Goal: Task Accomplishment & Management: Complete application form

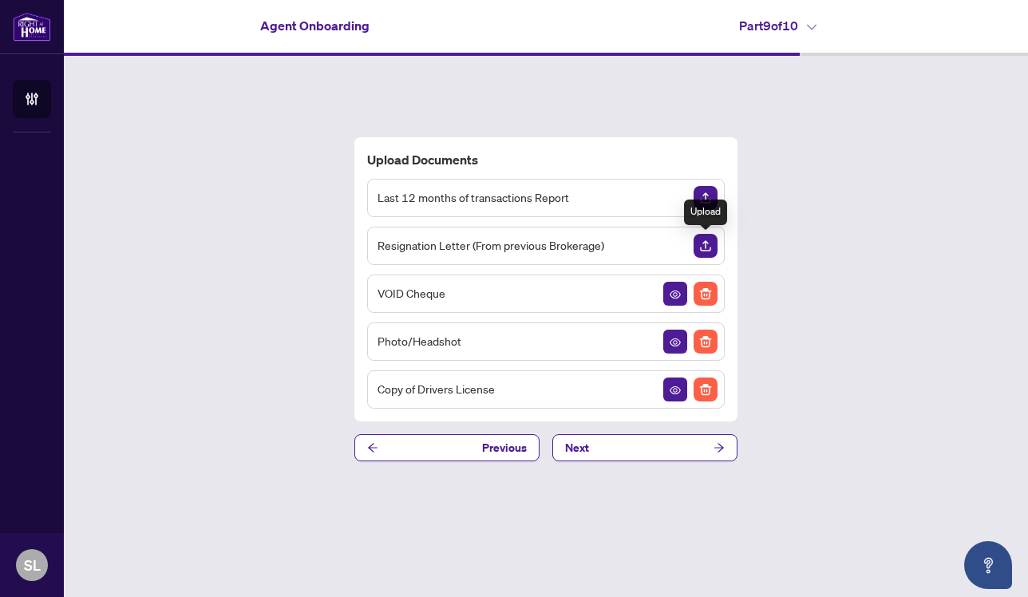
click at [700, 245] on img "Upload Document" at bounding box center [706, 246] width 24 height 24
click at [713, 198] on img "Upload Document" at bounding box center [706, 198] width 24 height 24
click at [706, 245] on img "Upload Document" at bounding box center [706, 246] width 24 height 24
click at [701, 247] on img "Upload Document" at bounding box center [706, 246] width 24 height 24
click at [704, 242] on img "Upload Document" at bounding box center [706, 246] width 24 height 24
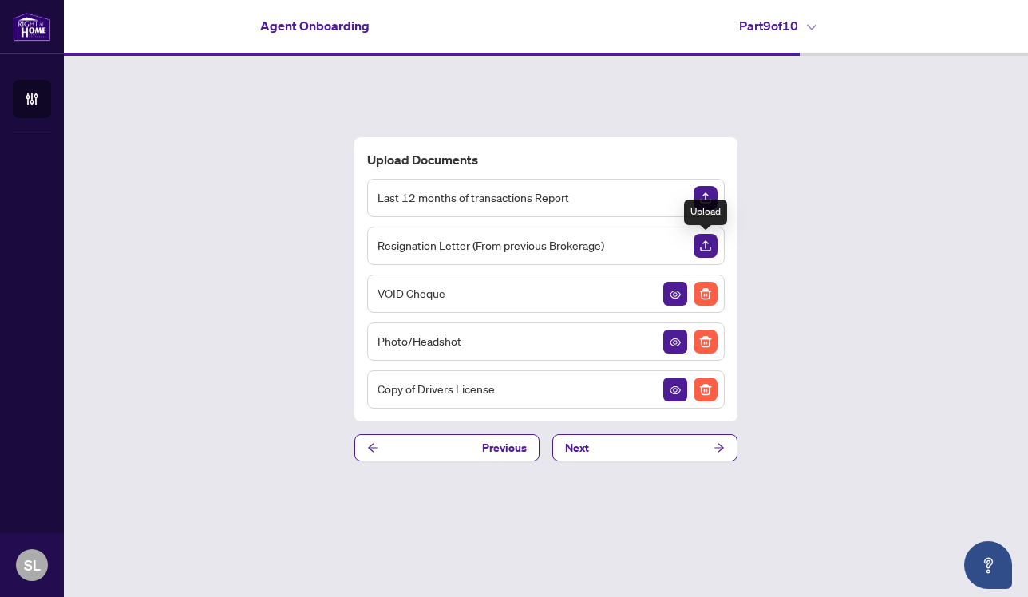
click at [710, 254] on img "Upload Document" at bounding box center [706, 246] width 24 height 24
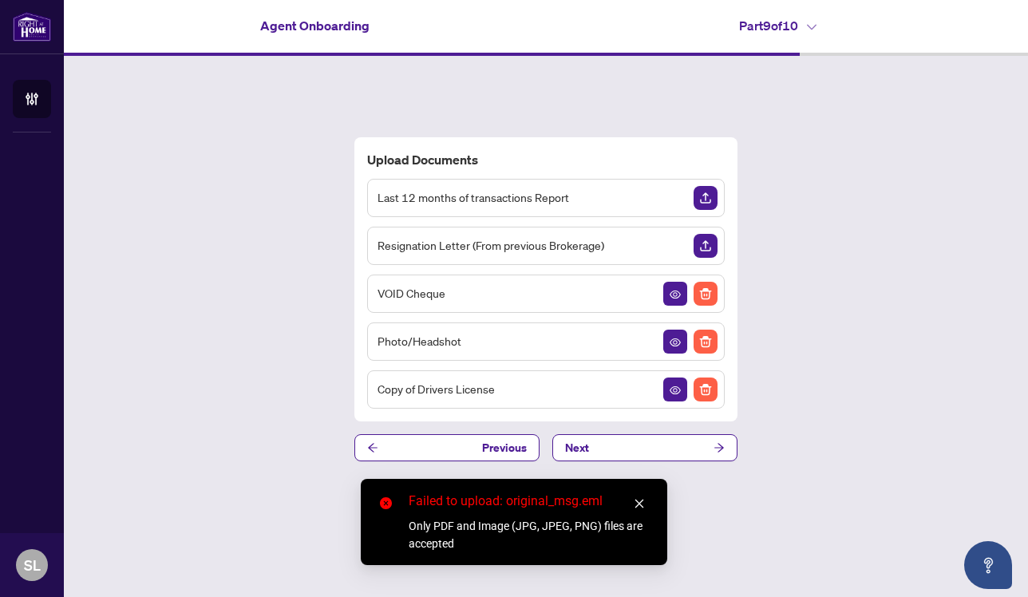
click at [640, 505] on icon "close" at bounding box center [639, 503] width 11 height 11
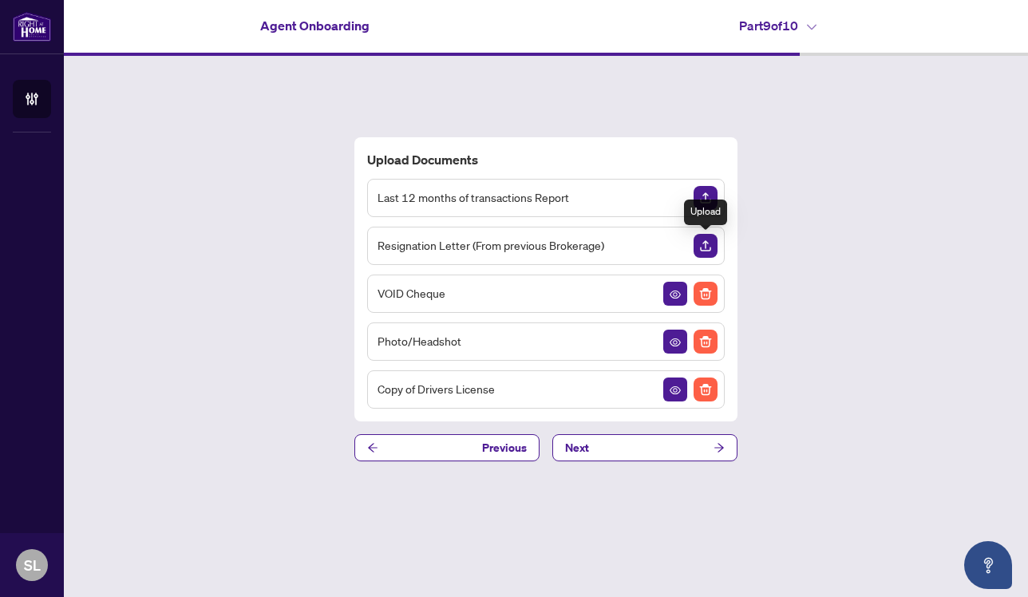
click at [702, 241] on img "Upload Document" at bounding box center [706, 246] width 24 height 24
click at [704, 251] on img "Upload Document" at bounding box center [706, 246] width 24 height 24
click at [708, 248] on img "Upload Document" at bounding box center [706, 246] width 24 height 24
click at [705, 243] on img "Upload Document" at bounding box center [706, 246] width 24 height 24
click at [712, 251] on img "Upload Document" at bounding box center [706, 246] width 24 height 24
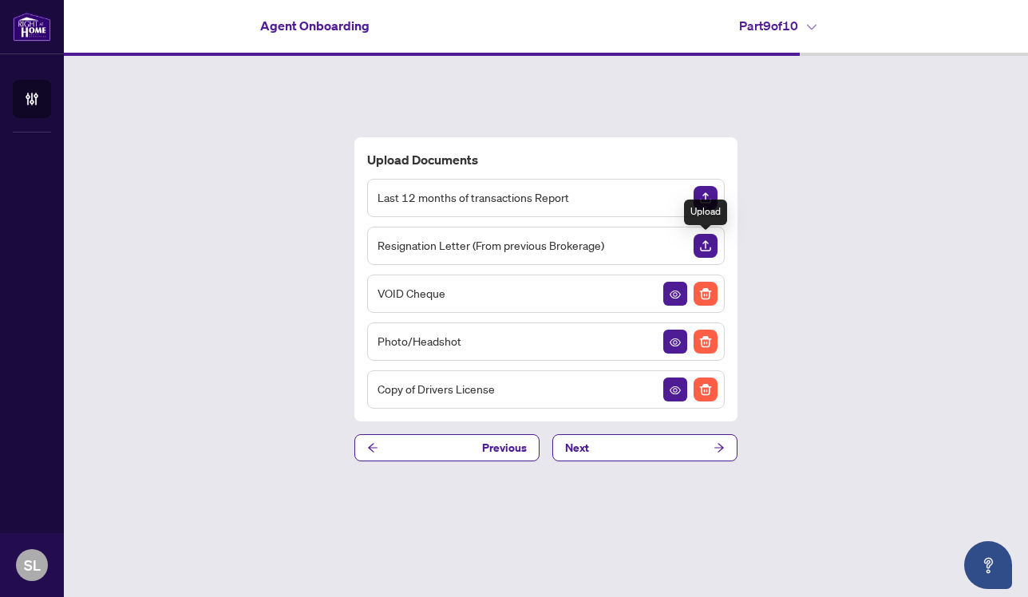
click at [703, 242] on img "Upload Document" at bounding box center [706, 246] width 24 height 24
click at [583, 449] on span "Next" at bounding box center [577, 448] width 24 height 26
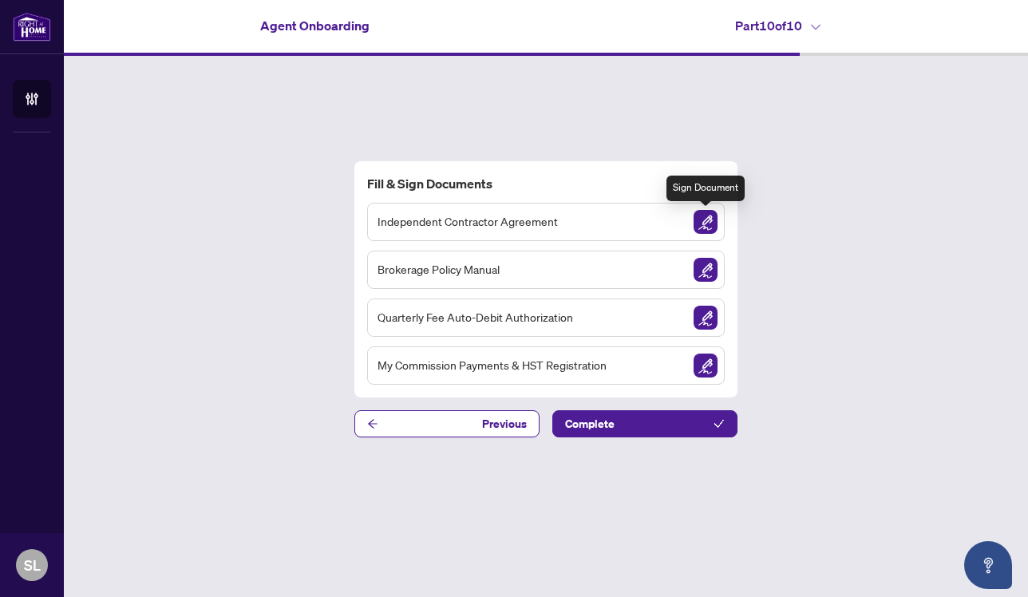
click at [701, 227] on img "Sign Document" at bounding box center [706, 222] width 24 height 24
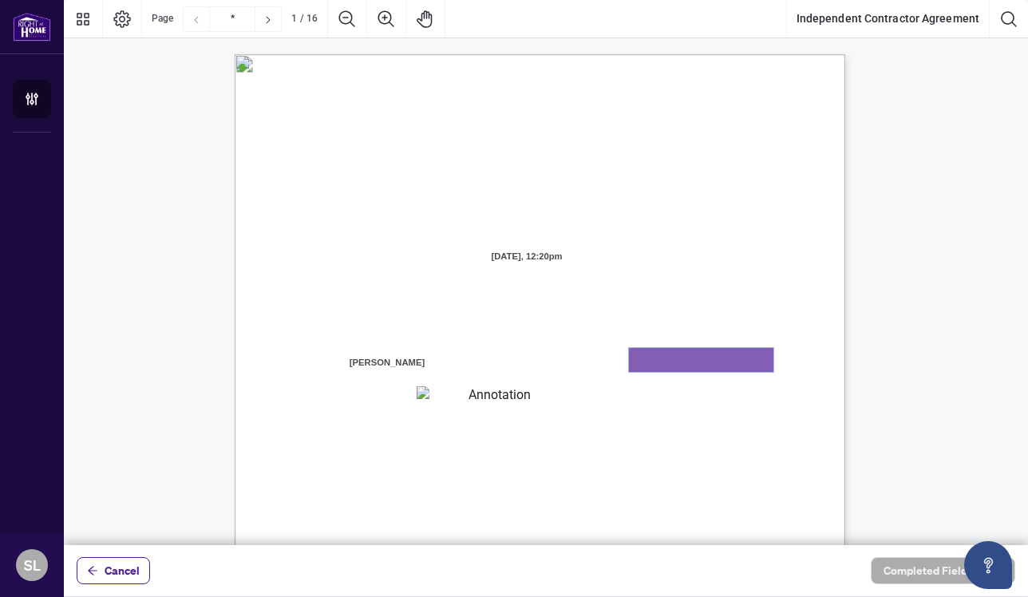
click at [643, 363] on textarea "01K3RGTC6E8NGTPGZ86CNH1HX8" at bounding box center [701, 360] width 144 height 24
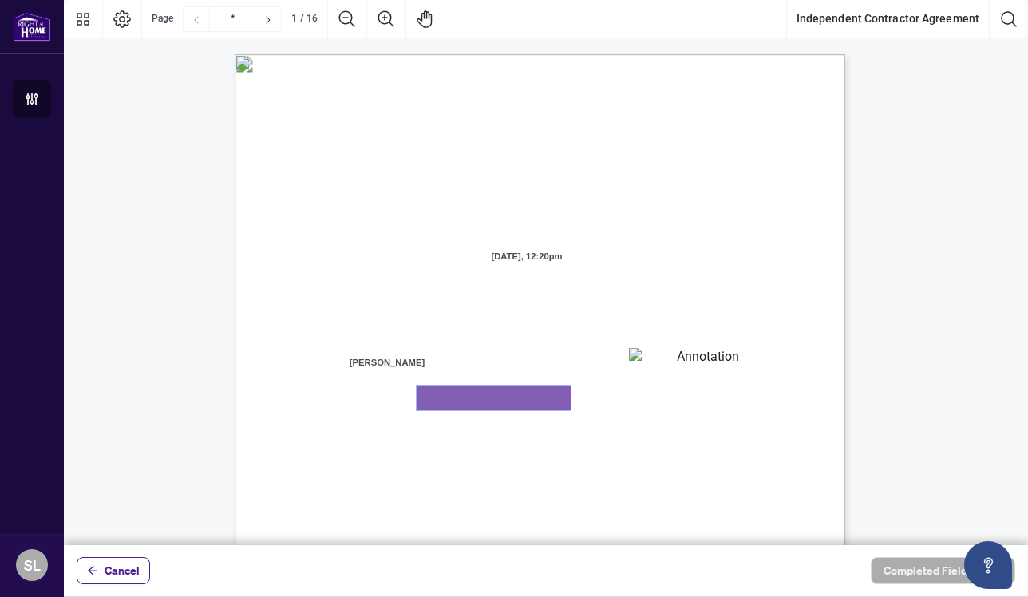
click at [512, 401] on textarea "01K3RGTJTWXGV88DT86QDPDBW1" at bounding box center [494, 398] width 154 height 24
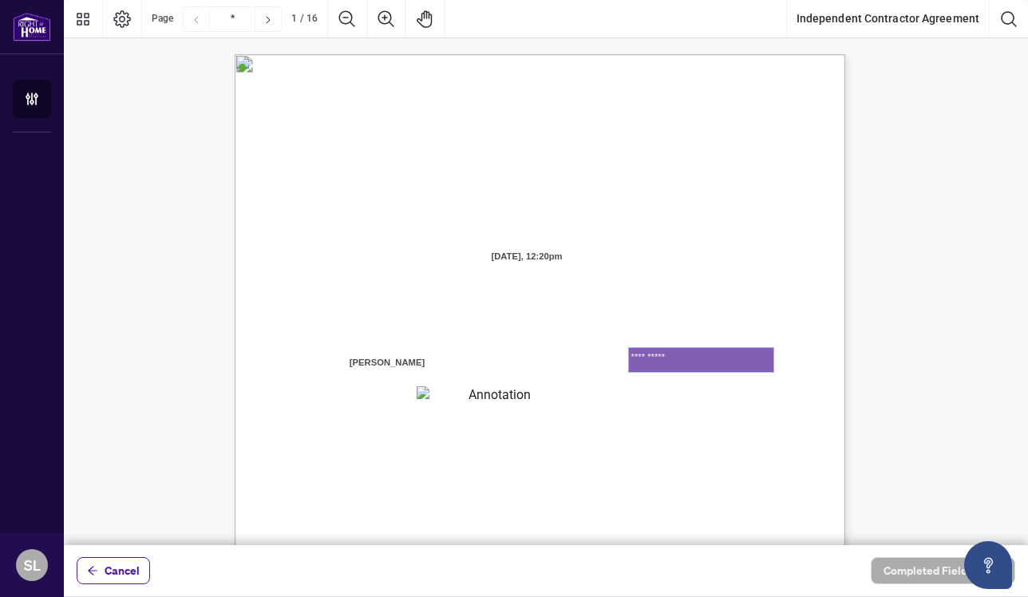
click at [685, 366] on textarea "**********" at bounding box center [701, 360] width 144 height 24
type textarea "*"
type textarea "********"
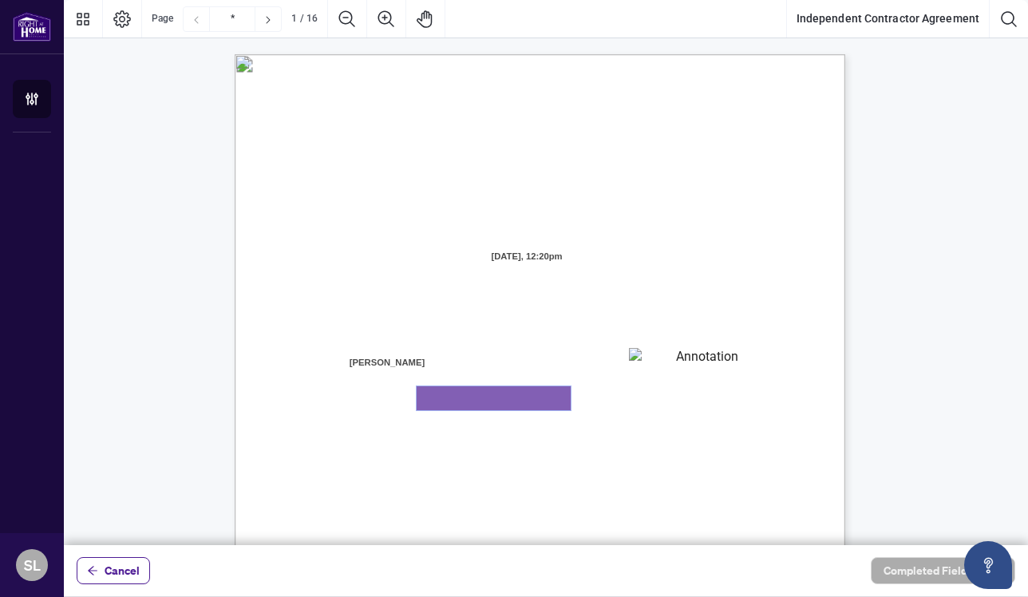
click at [523, 404] on textarea "01K3RGTJTWXGV88DT86QDPDBW1" at bounding box center [494, 398] width 154 height 24
type textarea "**********"
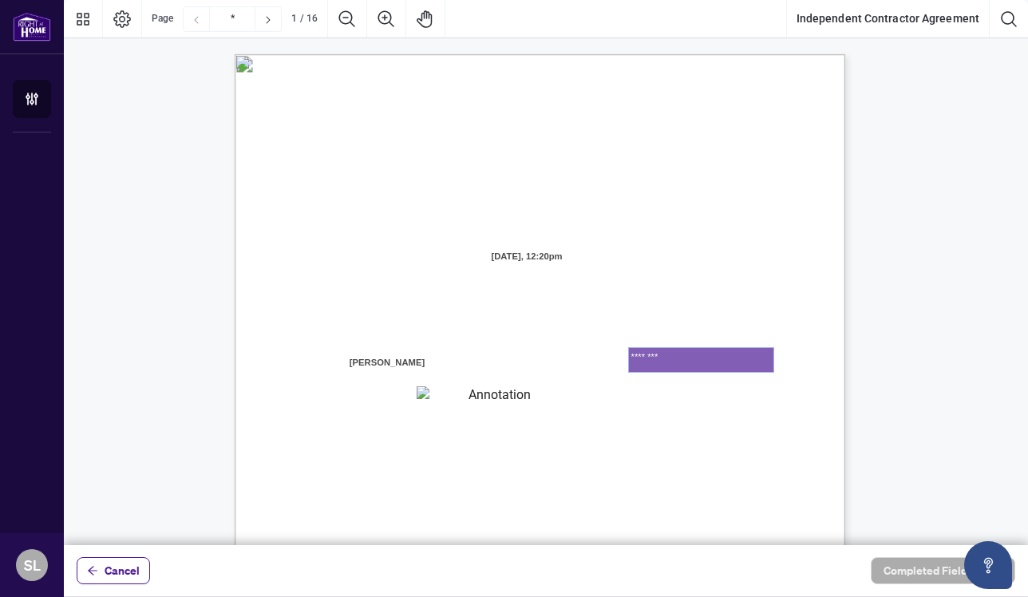
click at [639, 355] on textarea "********" at bounding box center [701, 360] width 144 height 24
type textarea "********"
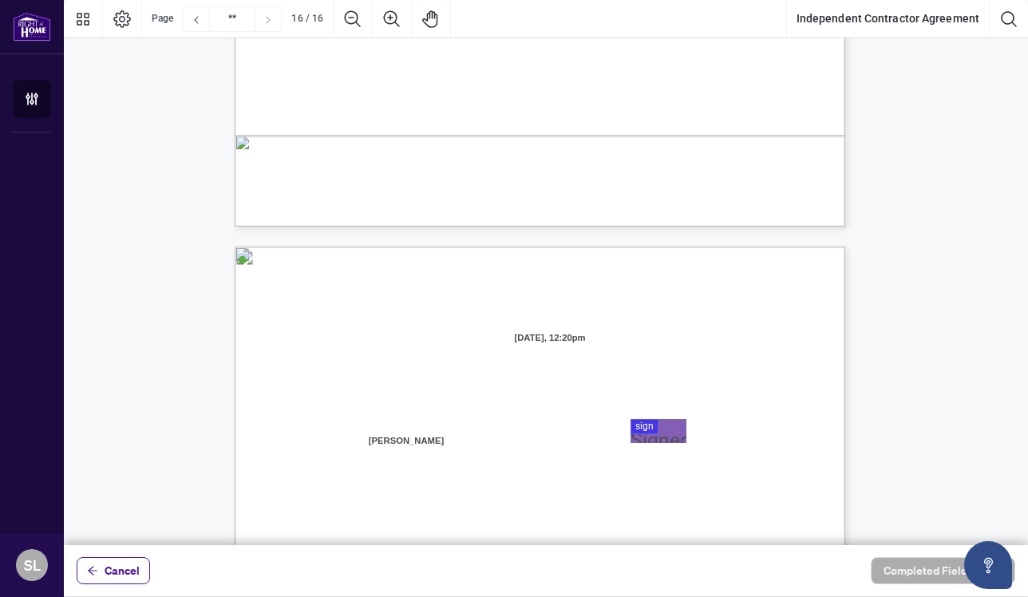
scroll to position [11999, 0]
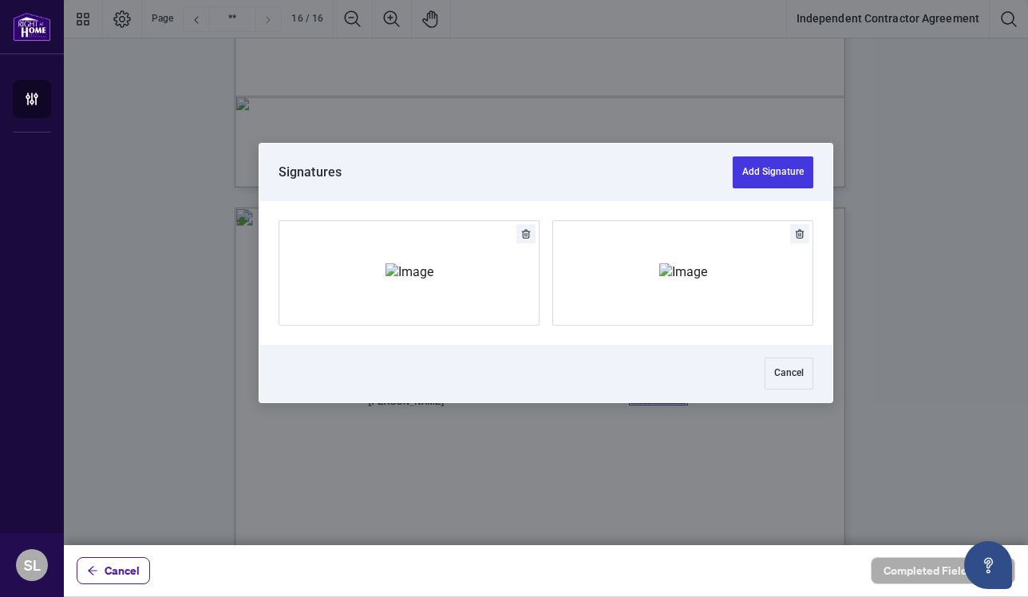
click at [413, 271] on img "Add Signature" at bounding box center [410, 272] width 48 height 18
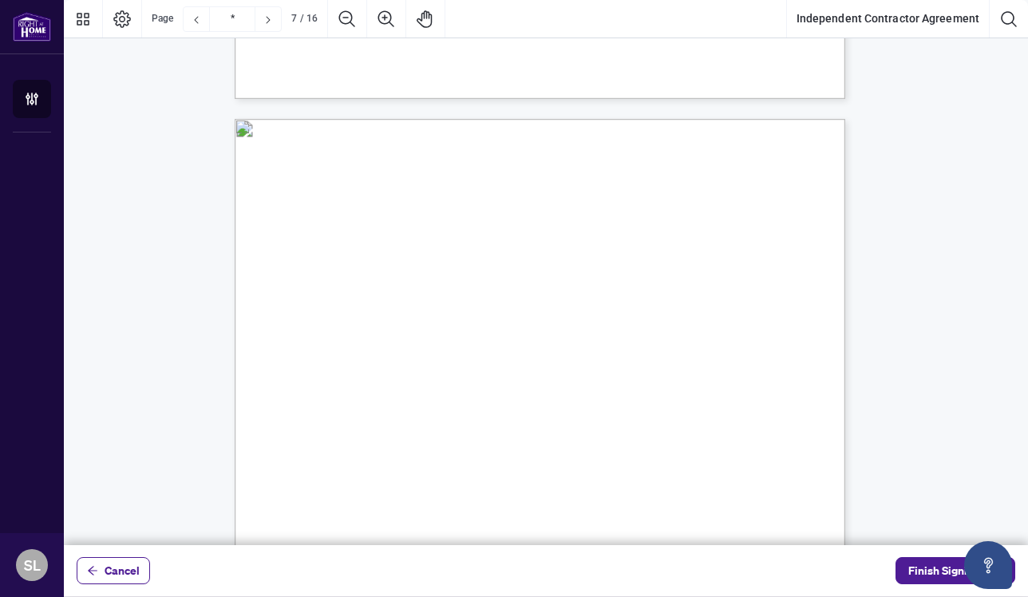
scroll to position [4799, 0]
click at [343, 15] on icon "Zoom Out" at bounding box center [347, 19] width 19 height 19
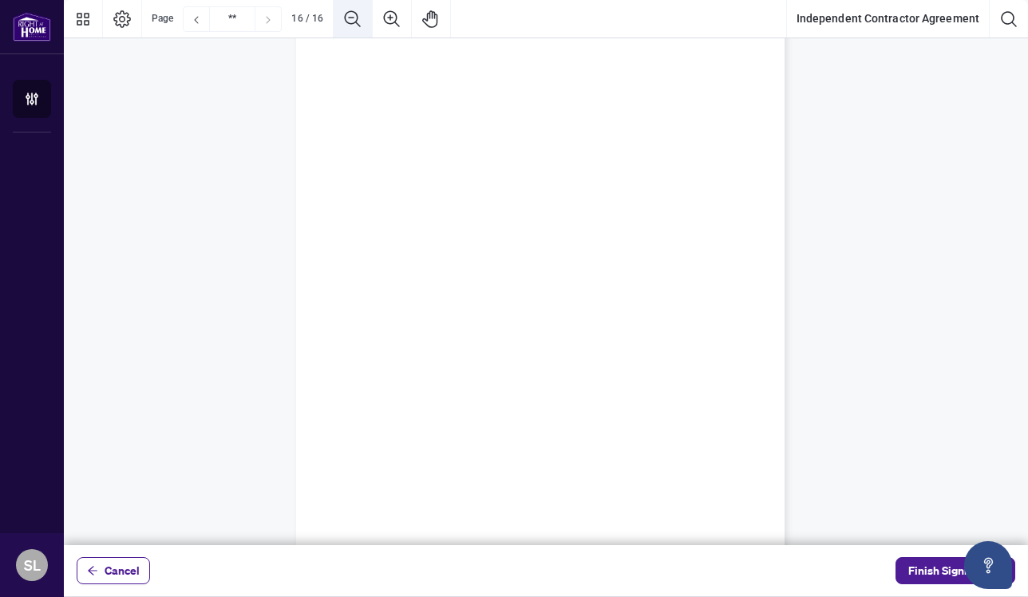
scroll to position [9879, 0]
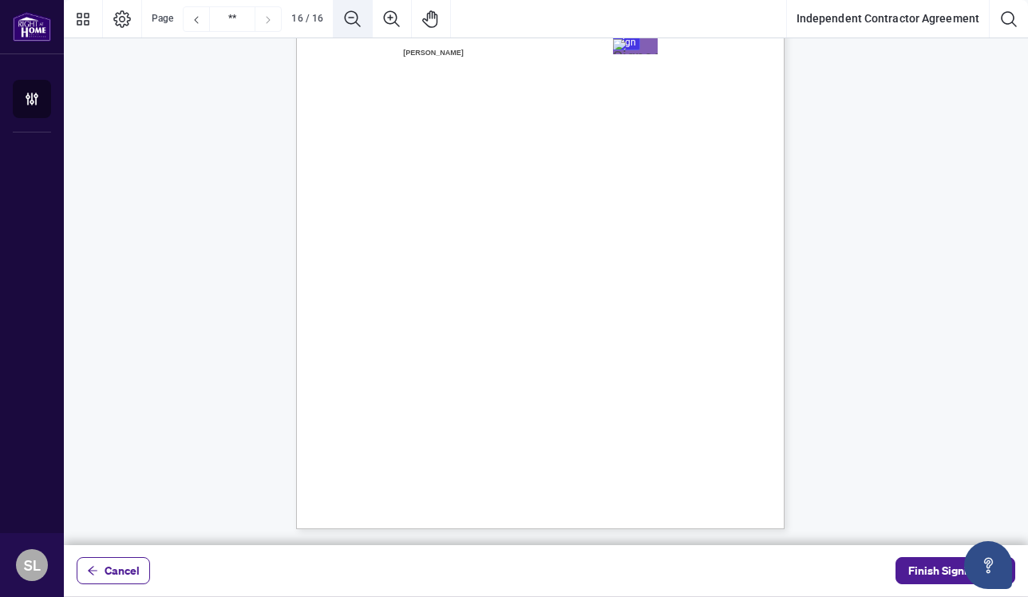
click at [945, 549] on div "Cancel Finish Signing" at bounding box center [546, 570] width 964 height 51
click at [575, 394] on div "IN WITNESS WHEREOF, the parties hereto, having read and understood the entire A…" at bounding box center [540, 213] width 488 height 632
click at [888, 547] on div "Cancel Finish Signing" at bounding box center [546, 570] width 964 height 51
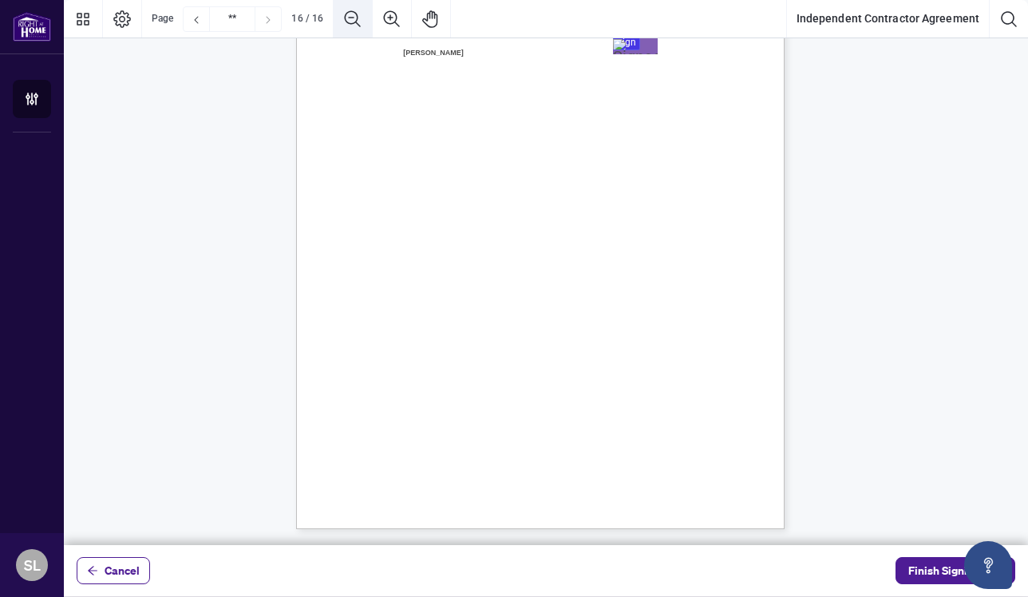
drag, startPoint x: 762, startPoint y: 543, endPoint x: 759, endPoint y: 567, distance: 24.2
click at [759, 567] on div "Cancel Finish Signing" at bounding box center [546, 298] width 964 height 596
click at [113, 548] on div "Cancel Finish Signing" at bounding box center [546, 570] width 964 height 51
drag, startPoint x: 113, startPoint y: 548, endPoint x: 113, endPoint y: 588, distance: 39.9
click at [113, 588] on div "Cancel Finish Signing" at bounding box center [546, 570] width 964 height 51
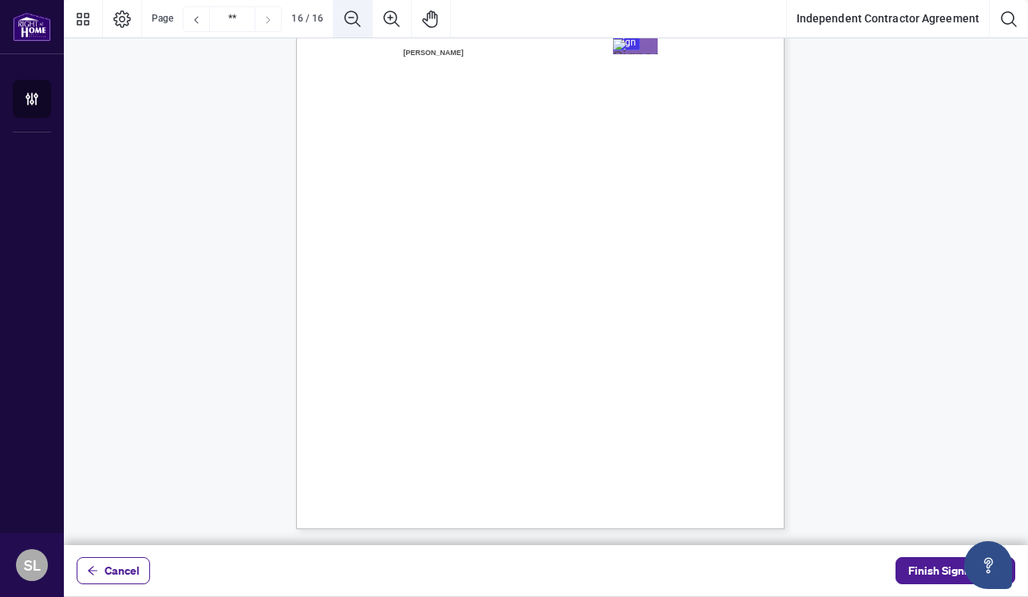
drag, startPoint x: 227, startPoint y: 547, endPoint x: 238, endPoint y: 588, distance: 43.0
click at [238, 588] on div "Cancel Finish Signing" at bounding box center [546, 570] width 964 height 51
click at [983, 547] on button "Open asap" at bounding box center [988, 565] width 48 height 48
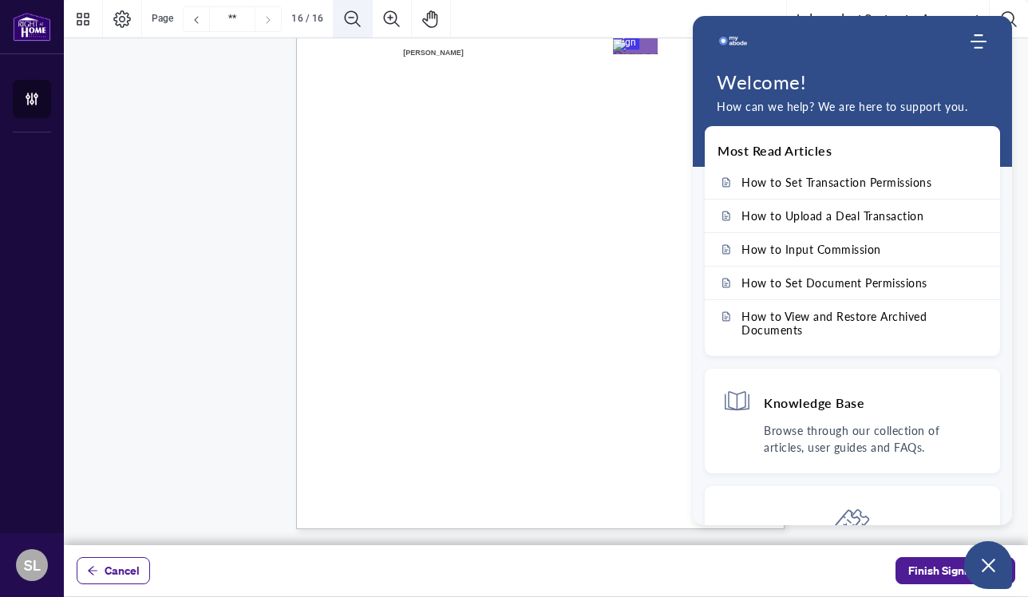
click at [167, 547] on div "Cancel Finish Signing" at bounding box center [546, 570] width 964 height 51
click at [991, 550] on button "Open asap" at bounding box center [988, 565] width 48 height 48
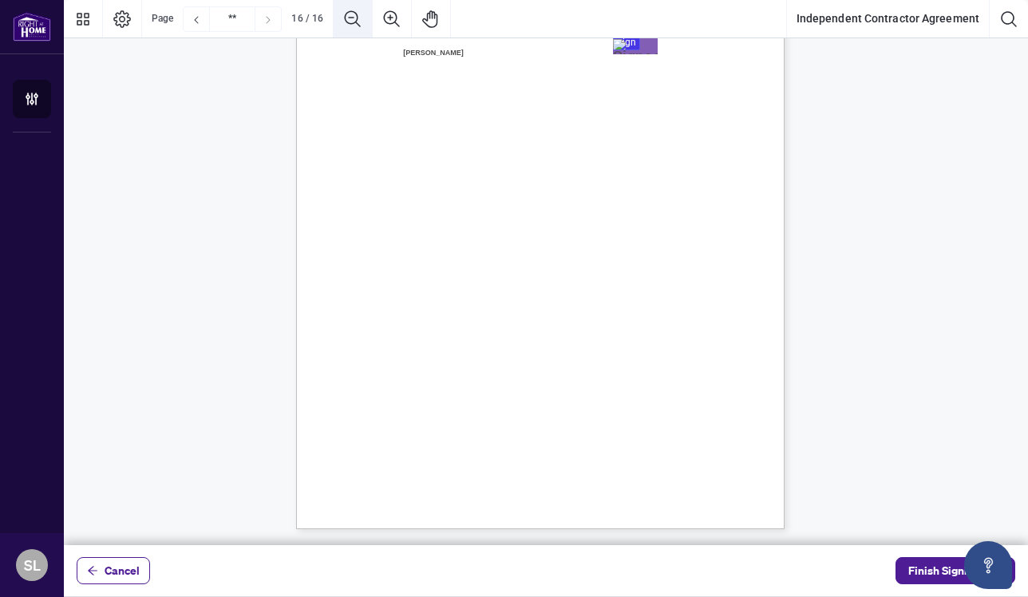
drag, startPoint x: 832, startPoint y: 543, endPoint x: 842, endPoint y: 588, distance: 46.7
click at [842, 588] on div "Cancel Finish Signing" at bounding box center [546, 298] width 964 height 596
drag, startPoint x: 950, startPoint y: 548, endPoint x: 950, endPoint y: 588, distance: 39.9
click at [950, 588] on div "Cancel Finish Signing" at bounding box center [546, 570] width 964 height 51
click at [656, 387] on div "IN WITNESS WHEREOF, the parties hereto, having read and understood the entire A…" at bounding box center [540, 213] width 488 height 632
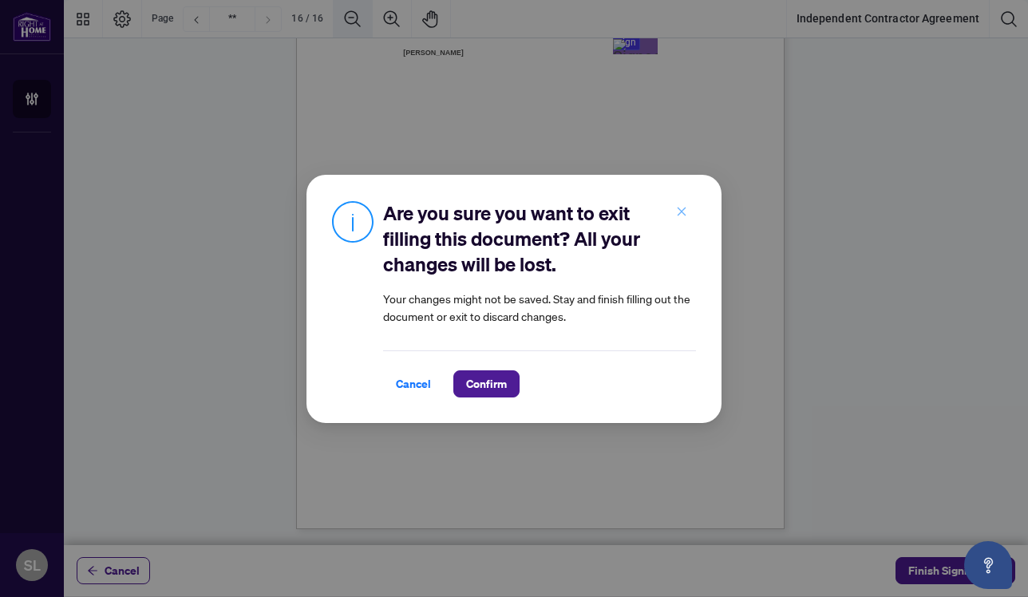
click at [683, 209] on icon "close" at bounding box center [681, 211] width 11 height 11
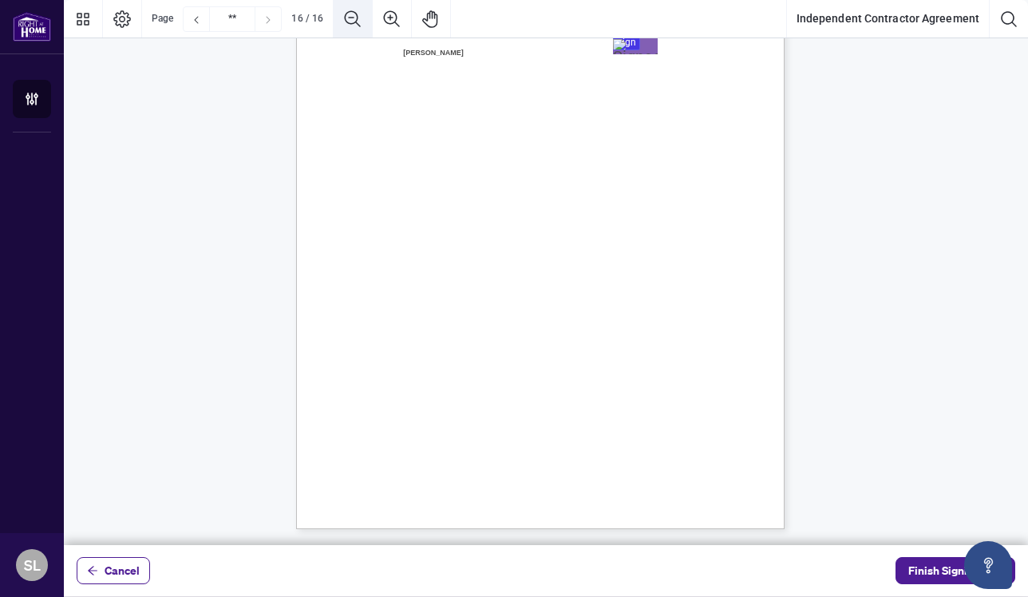
drag, startPoint x: 777, startPoint y: 548, endPoint x: 780, endPoint y: 585, distance: 36.8
click at [780, 585] on div "Cancel Finish Signing" at bounding box center [546, 570] width 964 height 51
click at [940, 549] on div "Cancel Finish Signing" at bounding box center [546, 570] width 964 height 51
click at [1008, 16] on icon "Search Document" at bounding box center [1008, 19] width 19 height 19
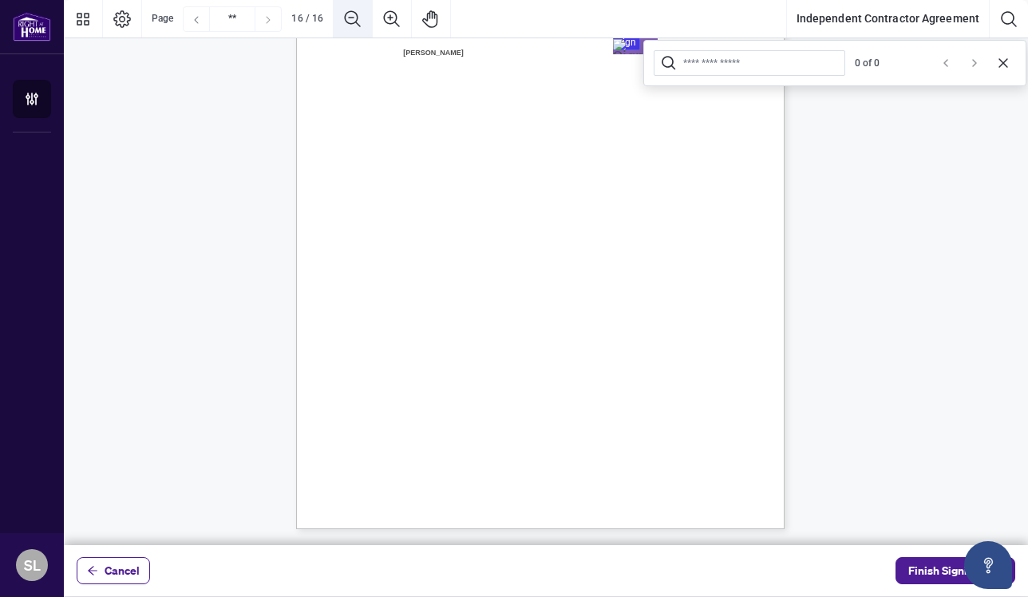
click at [194, 17] on icon "Previous Page" at bounding box center [196, 20] width 13 height 13
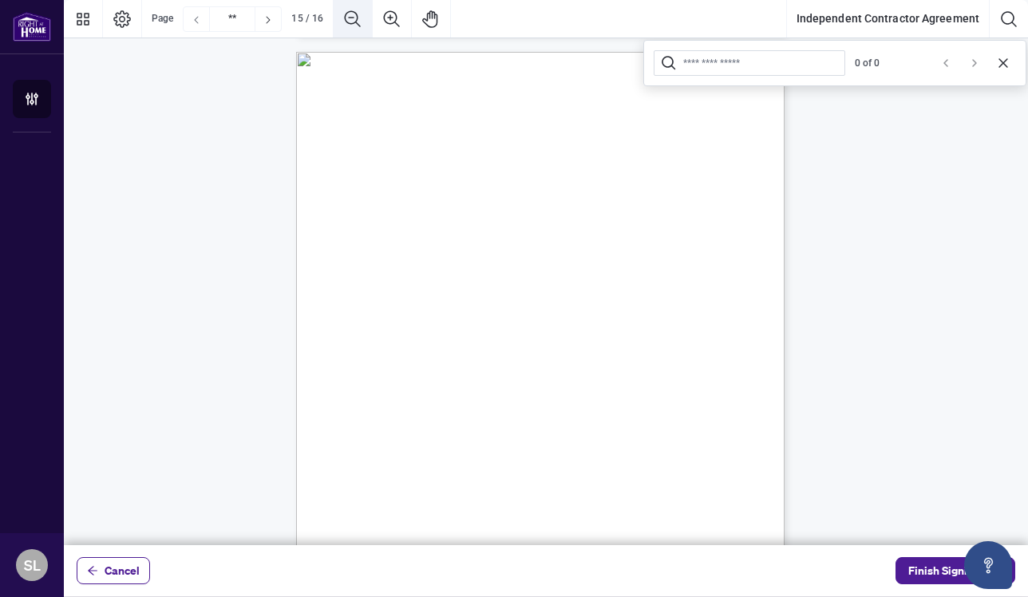
scroll to position [9074, 0]
click at [265, 19] on icon "Next Page" at bounding box center [268, 20] width 13 height 13
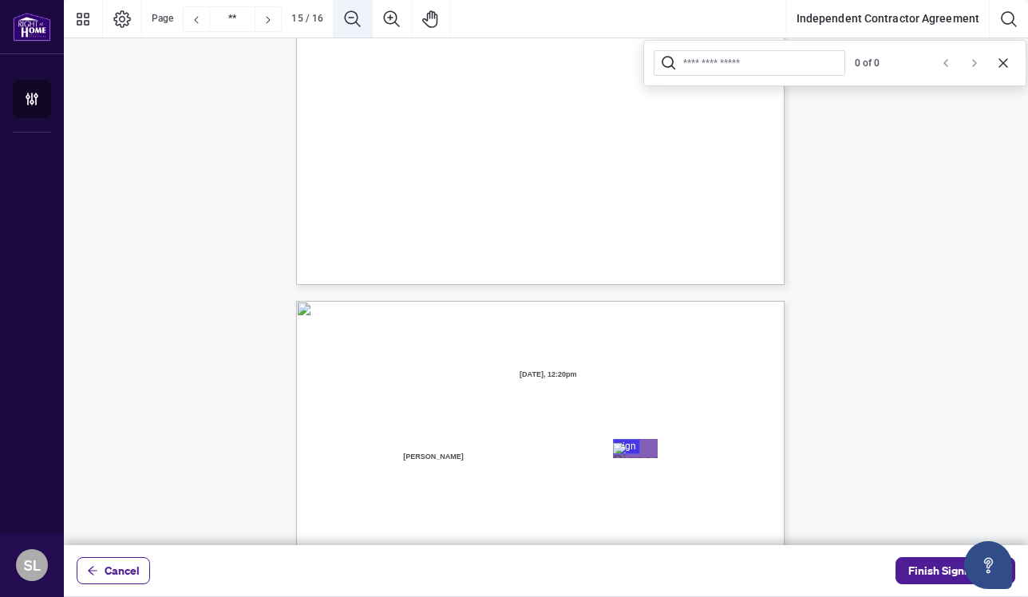
type input "**"
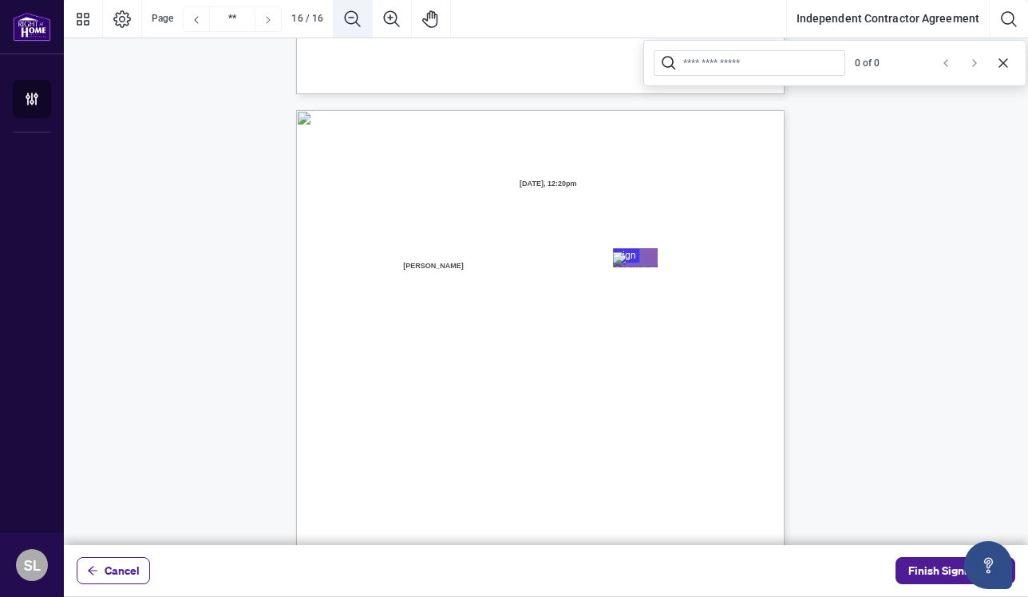
click at [265, 19] on icon "Next Page" at bounding box center [268, 20] width 13 height 13
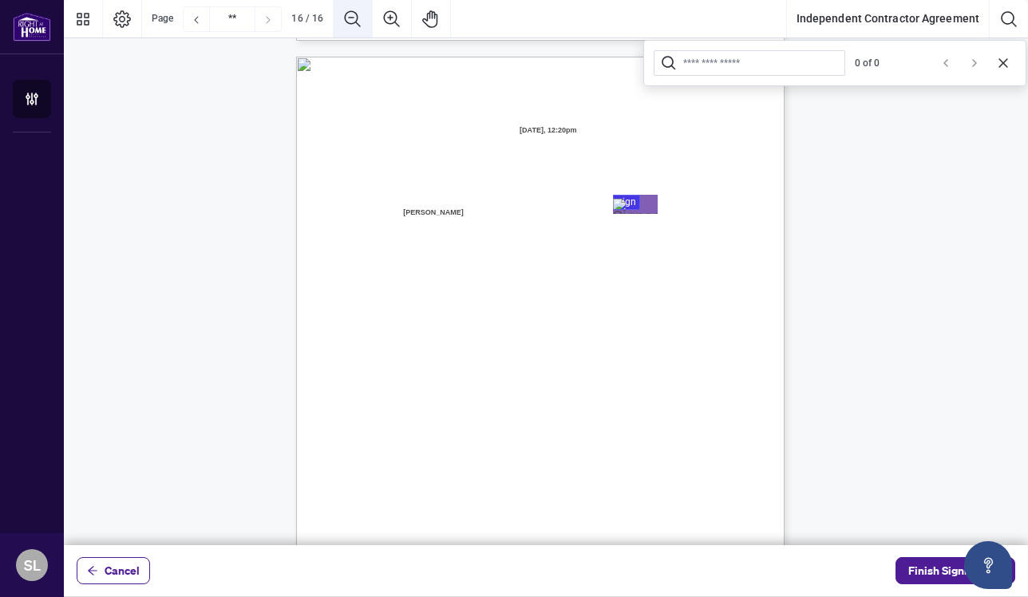
click at [265, 19] on icon "Next Page" at bounding box center [268, 20] width 13 height 13
